Goal: Find specific page/section: Find specific page/section

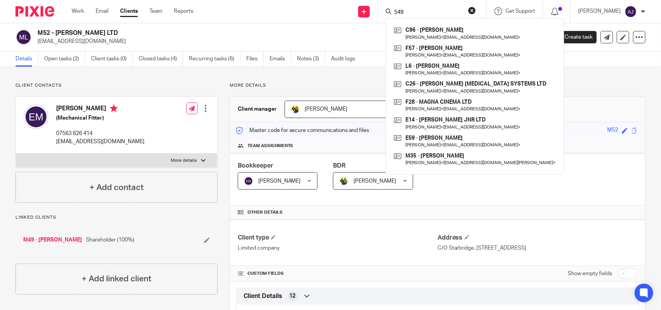
click at [413, 12] on input "549" at bounding box center [429, 12] width 70 height 7
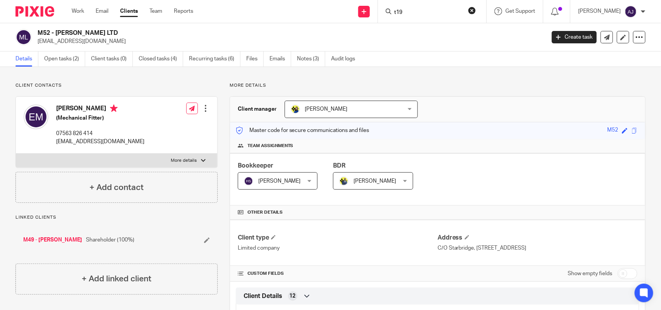
click button "submit" at bounding box center [0, 0] width 0 height 0
click at [414, 12] on input "t19" at bounding box center [429, 12] width 70 height 7
type input "t"
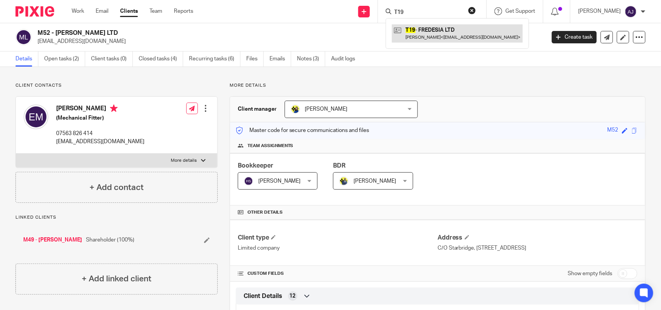
type input "T19"
click at [434, 24] on link at bounding box center [457, 33] width 131 height 18
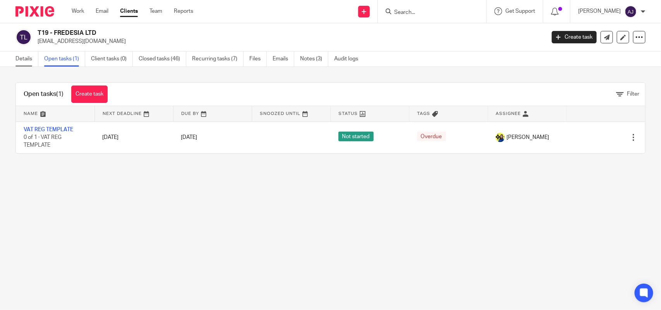
click at [21, 63] on link "Details" at bounding box center [26, 59] width 23 height 15
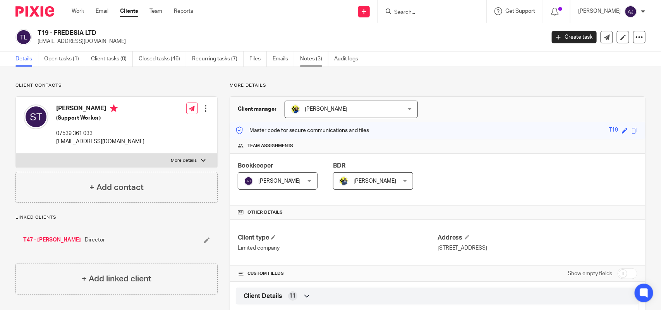
click at [306, 60] on link "Notes (3)" at bounding box center [314, 59] width 28 height 15
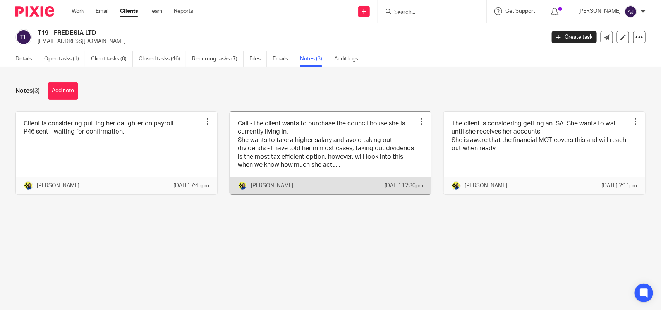
click at [418, 121] on div at bounding box center [422, 122] width 8 height 8
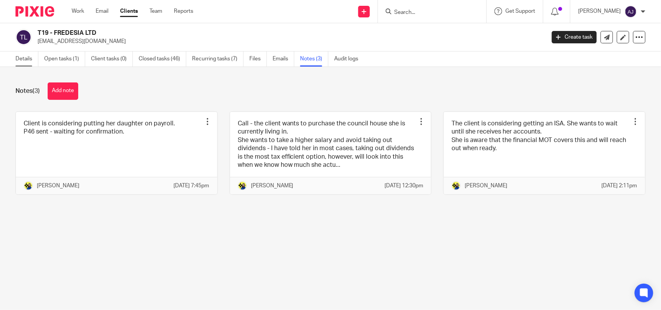
click at [15, 57] on link "Details" at bounding box center [26, 59] width 23 height 15
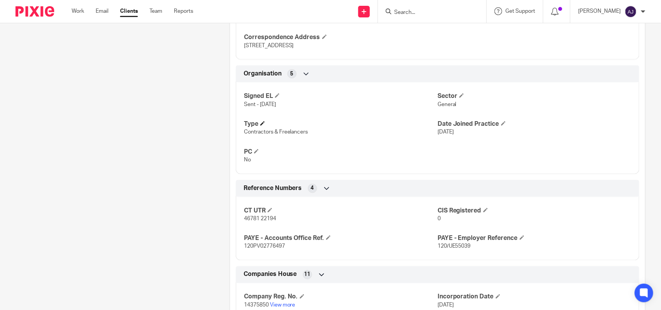
scroll to position [436, 0]
